Goal: Transaction & Acquisition: Purchase product/service

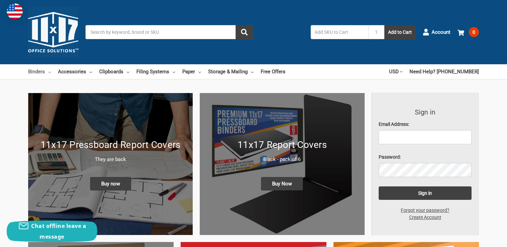
click at [48, 73] on link "Binders" at bounding box center [39, 71] width 23 height 15
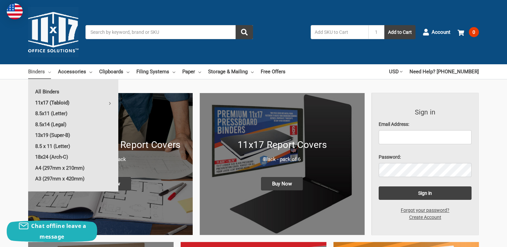
click at [49, 100] on link "11x17 (Tabloid)" at bounding box center [73, 102] width 90 height 11
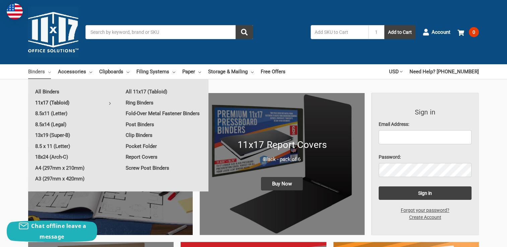
click at [58, 102] on link "11x17 (Tabloid)" at bounding box center [73, 102] width 90 height 11
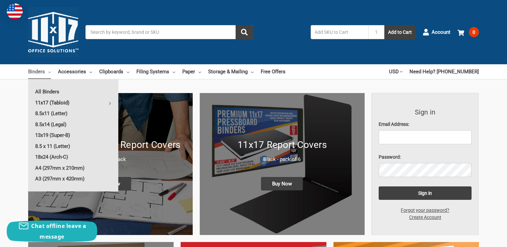
click at [58, 102] on link "11x17 (Tabloid)" at bounding box center [73, 102] width 90 height 11
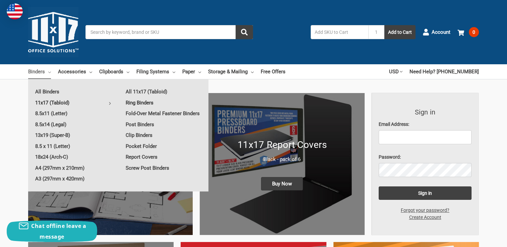
click at [146, 103] on link "Ring Binders" at bounding box center [164, 102] width 90 height 11
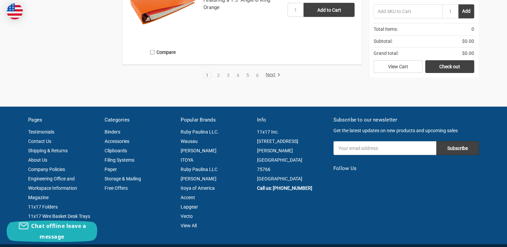
scroll to position [1307, 0]
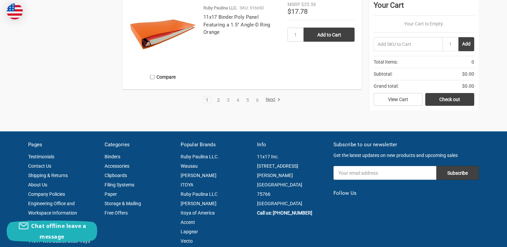
click at [218, 99] on link "2" at bounding box center [218, 100] width 7 height 5
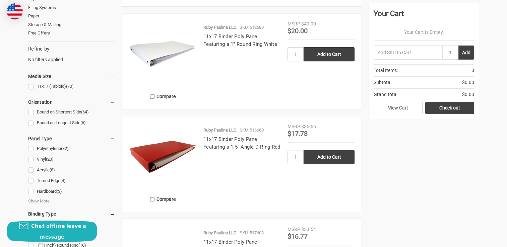
scroll to position [302, 0]
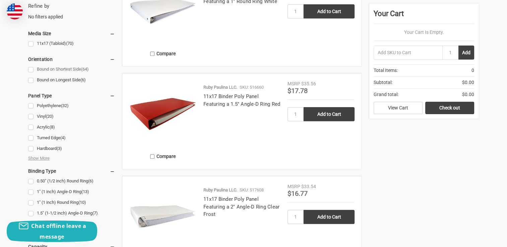
click at [34, 69] on link "Bound on Shortest Side (64)" at bounding box center [71, 69] width 87 height 9
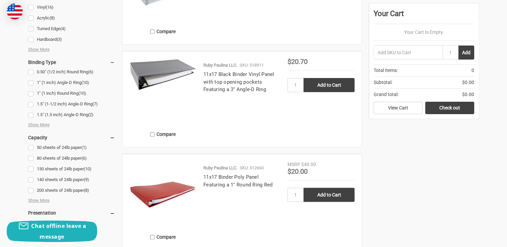
scroll to position [436, 0]
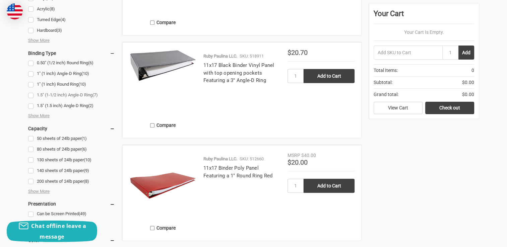
click at [31, 95] on link "1.5" (1-1/2 inch) Angle-D Ring (7)" at bounding box center [71, 95] width 87 height 9
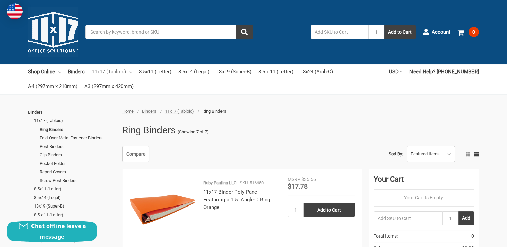
click at [111, 71] on link "11x17 (Tabloid)" at bounding box center [112, 71] width 40 height 15
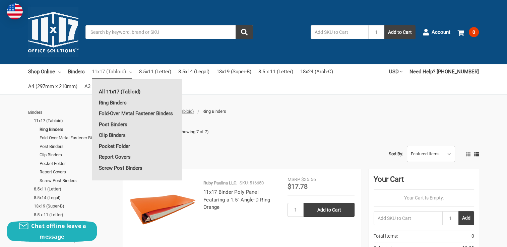
click at [114, 92] on link "All 11x17 (Tabloid)" at bounding box center [137, 91] width 90 height 11
click at [111, 103] on link "Ring Binders" at bounding box center [137, 102] width 90 height 11
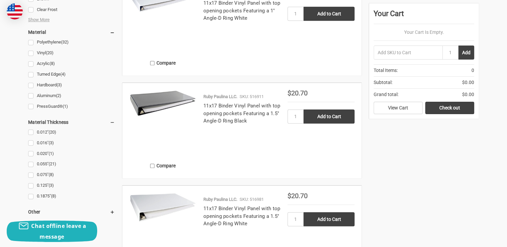
scroll to position [804, 0]
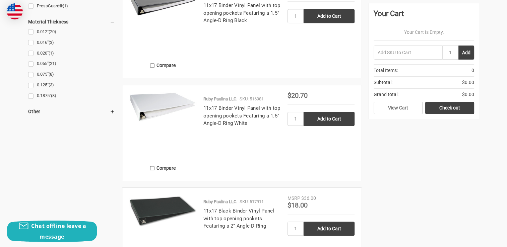
click at [168, 105] on img at bounding box center [162, 107] width 67 height 30
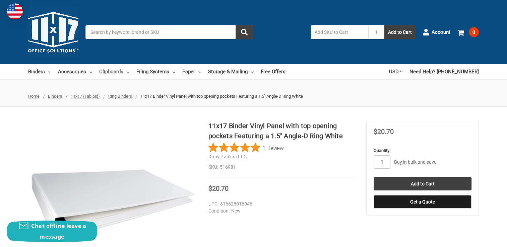
click at [114, 70] on link "Clipboards" at bounding box center [114, 71] width 30 height 15
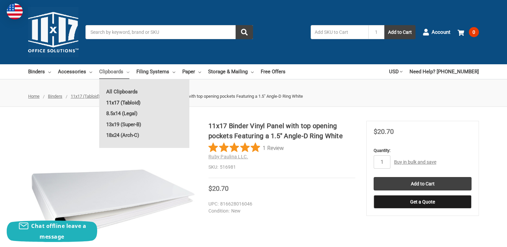
click at [131, 102] on link "11x17 (Tabloid)" at bounding box center [144, 102] width 90 height 11
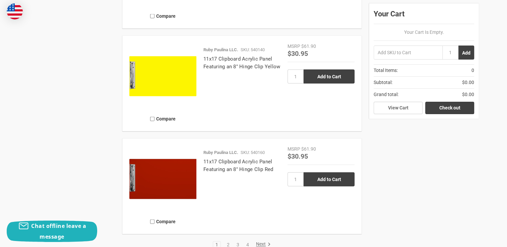
scroll to position [1642, 0]
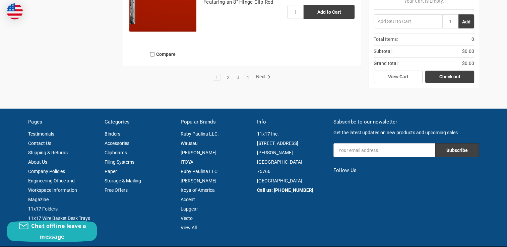
click at [228, 77] on link "2" at bounding box center [227, 77] width 7 height 5
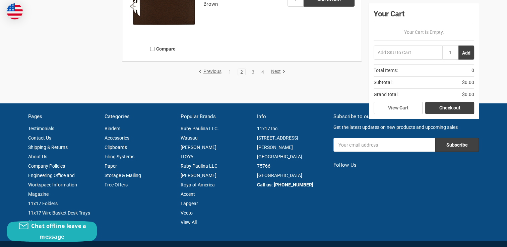
scroll to position [1608, 0]
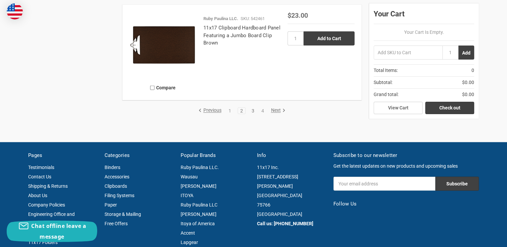
click at [250, 110] on link "3" at bounding box center [252, 111] width 7 height 5
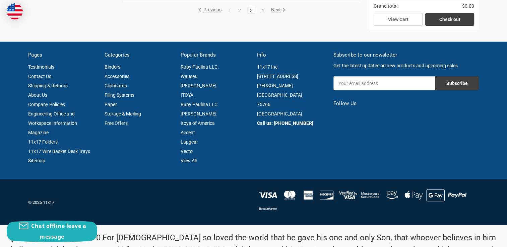
scroll to position [1642, 0]
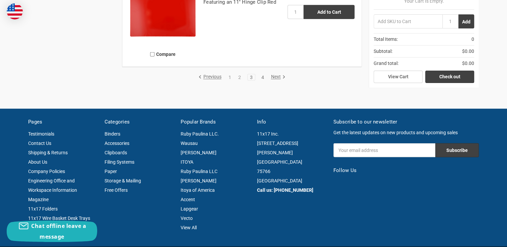
click at [263, 76] on link "4" at bounding box center [262, 77] width 7 height 5
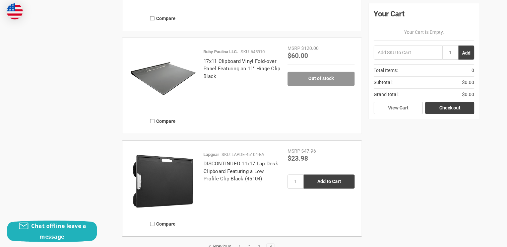
scroll to position [1005, 0]
